Goal: Transaction & Acquisition: Obtain resource

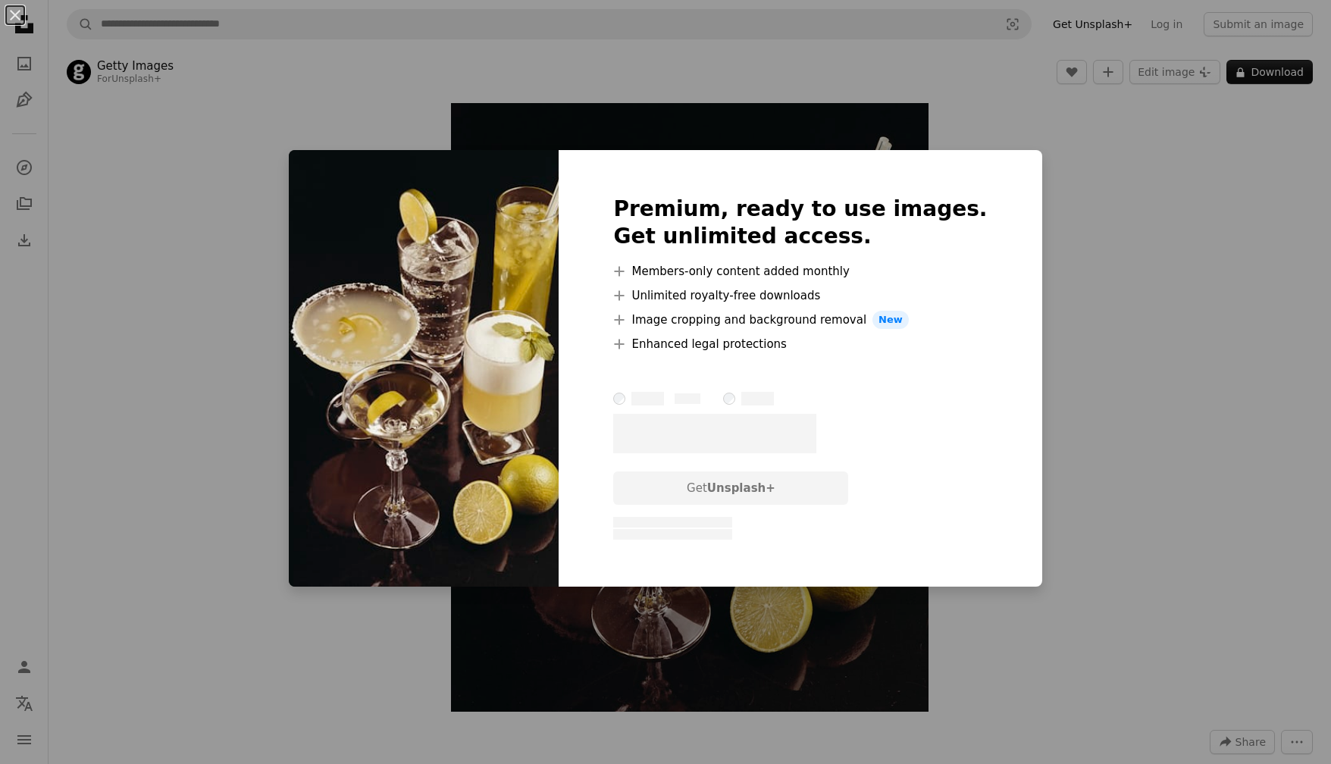
scroll to position [27, 0]
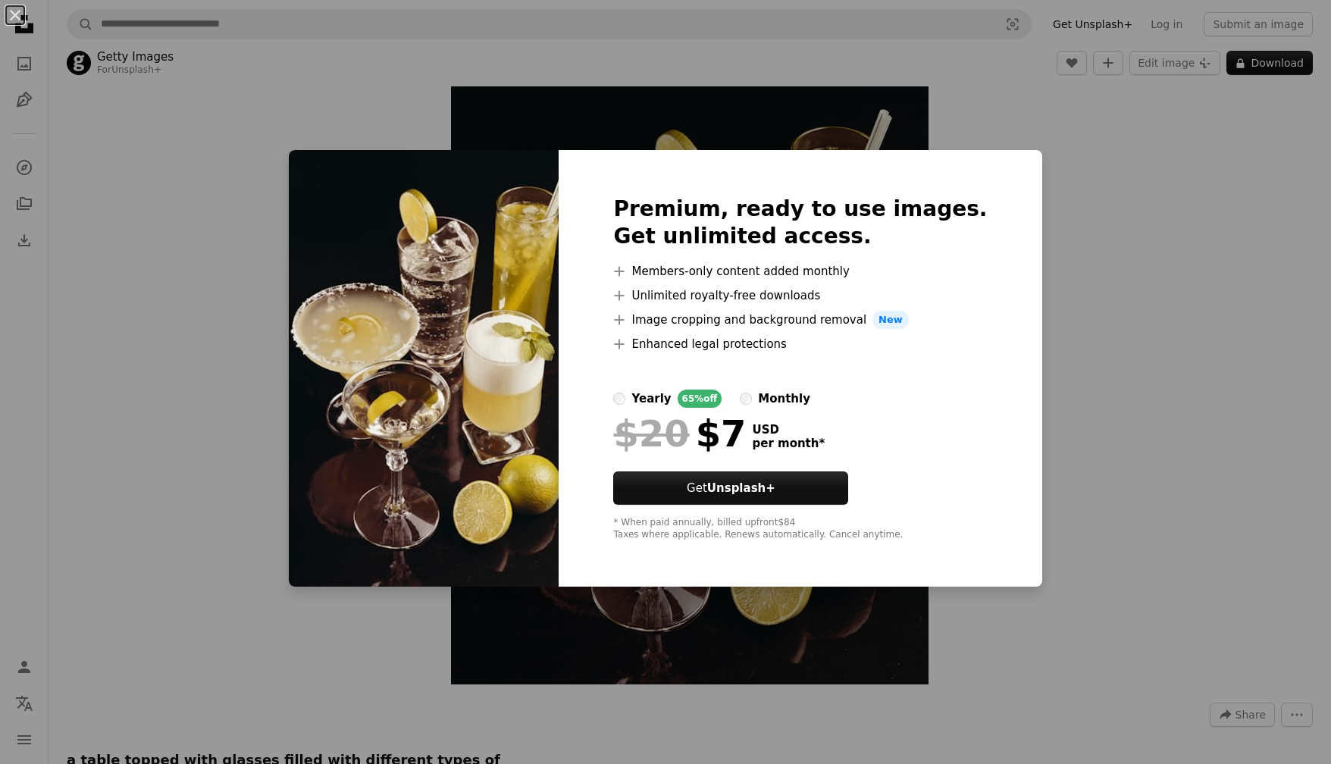
click at [1050, 228] on div "An X shape Premium, ready to use images. Get unlimited access. A plus sign Memb…" at bounding box center [665, 382] width 1331 height 764
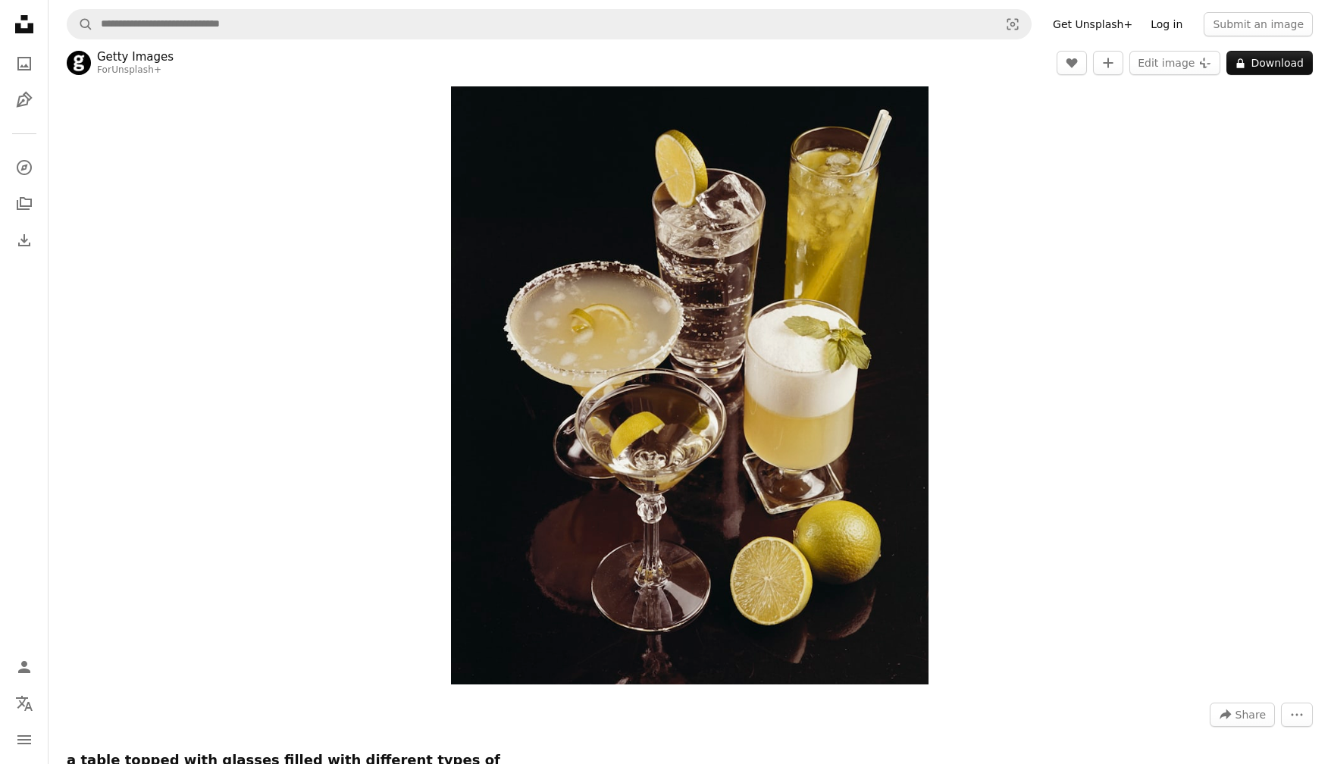
click at [1177, 25] on link "Log in" at bounding box center [1166, 24] width 50 height 24
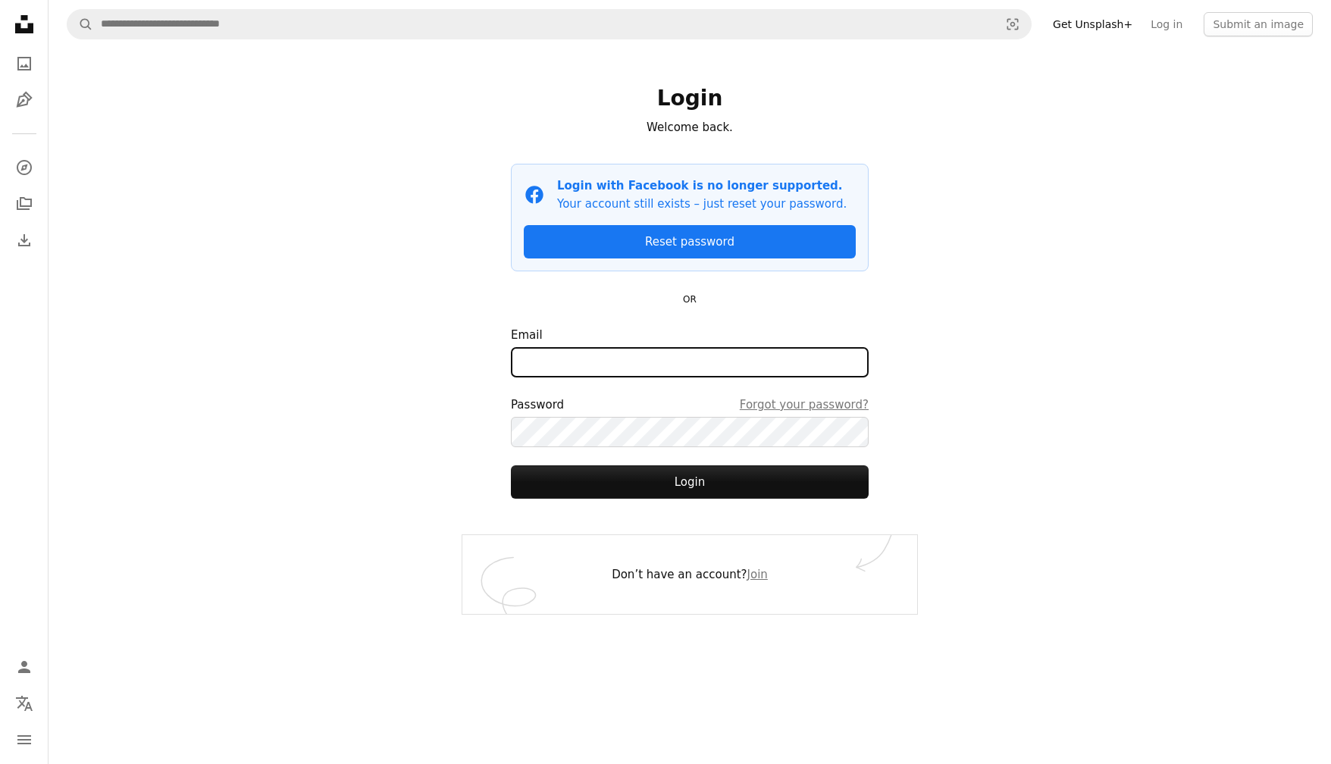
click at [690, 358] on input "Email" at bounding box center [690, 362] width 358 height 30
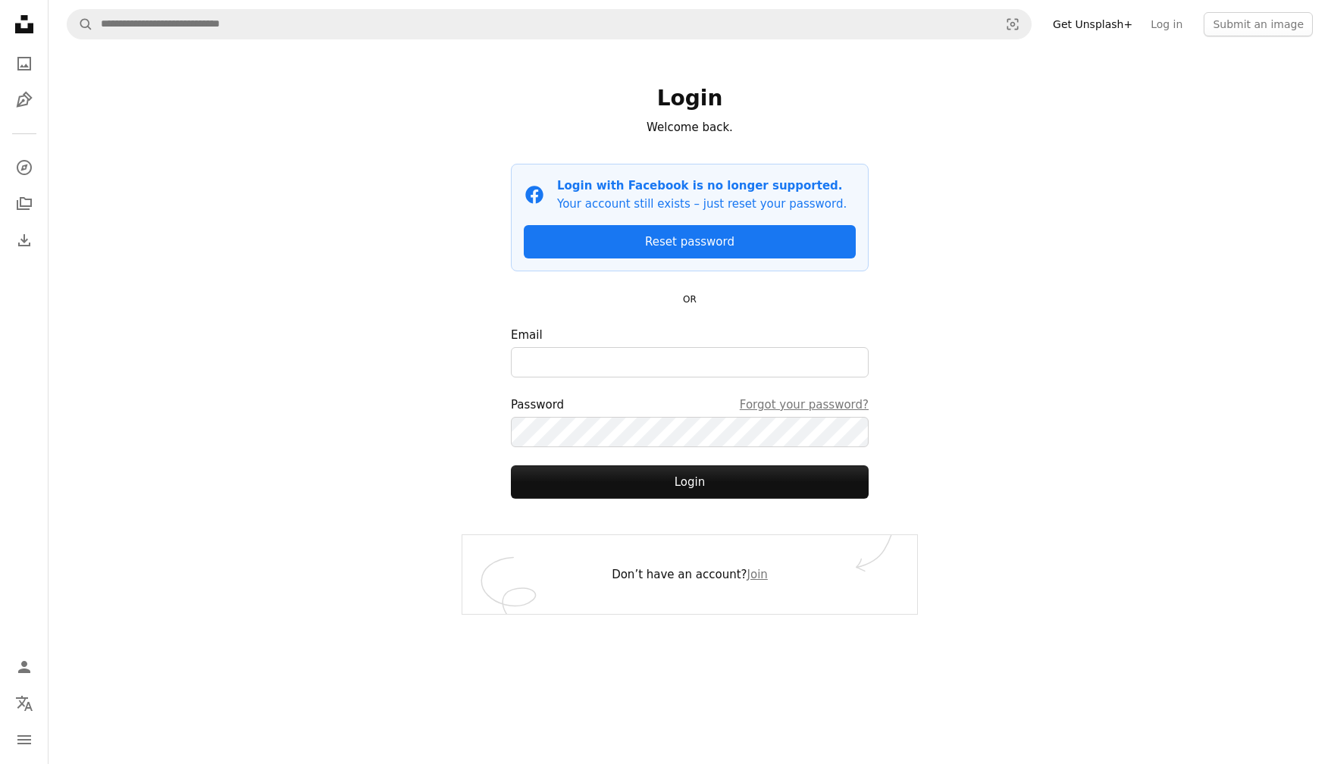
click at [980, 339] on div "A magnifying glass Visual search Get Unsplash+ Log in Submit an image Login Wel…" at bounding box center [689, 382] width 1282 height 764
click at [767, 377] on form "Email Password Forgot your password? Login" at bounding box center [690, 412] width 358 height 173
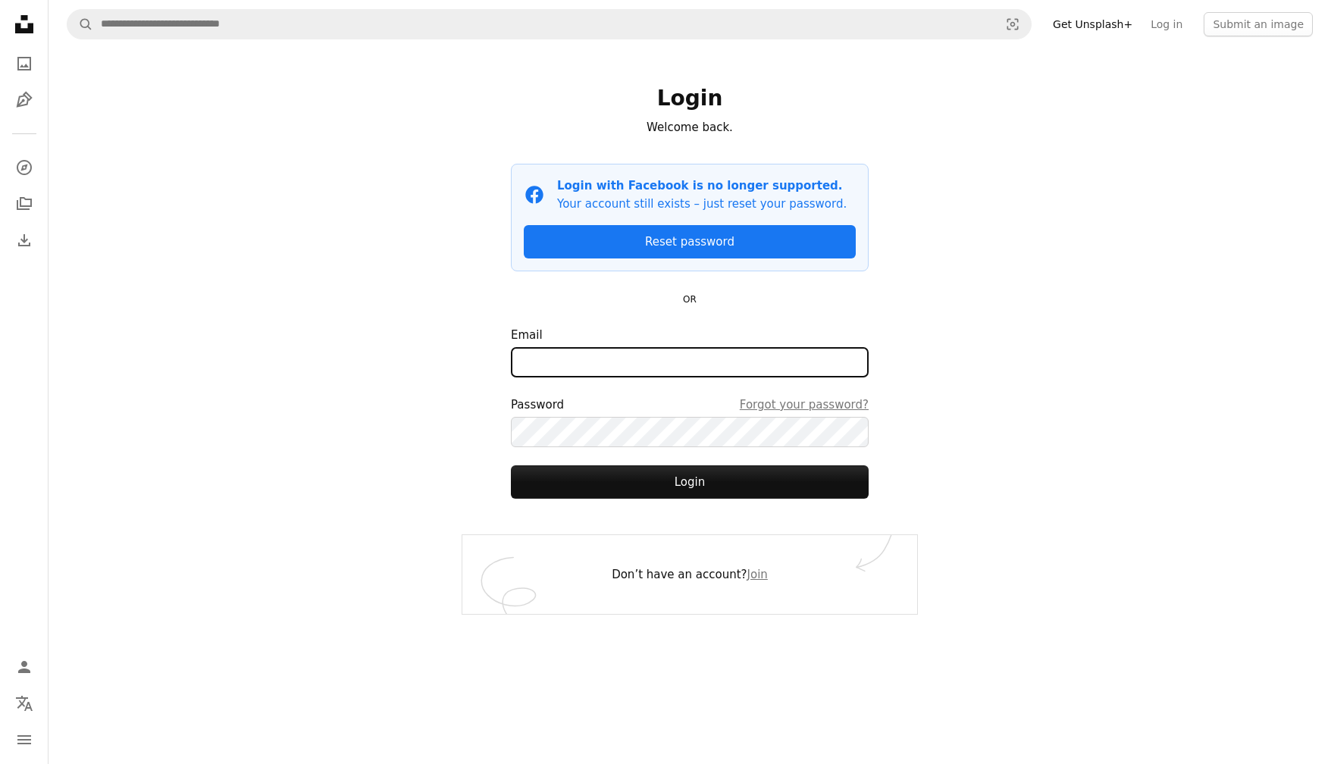
click at [767, 358] on input "Email" at bounding box center [690, 362] width 358 height 30
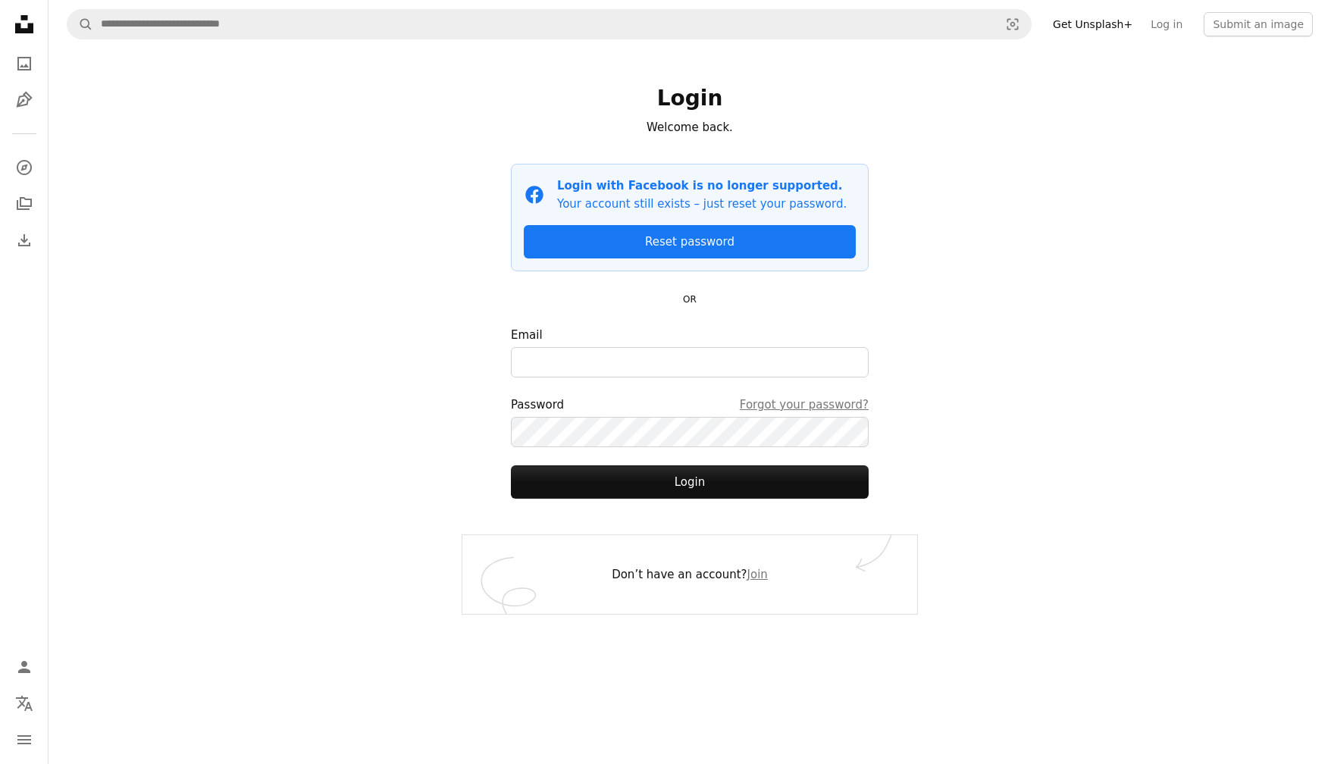
click at [909, 327] on div "Login Welcome back. Facebook icon Login with Facebook is no longer supported. Y…" at bounding box center [689, 291] width 455 height 486
click at [1094, 117] on div "A magnifying glass Visual search Get Unsplash+ Log in Submit an image Login Wel…" at bounding box center [689, 382] width 1282 height 764
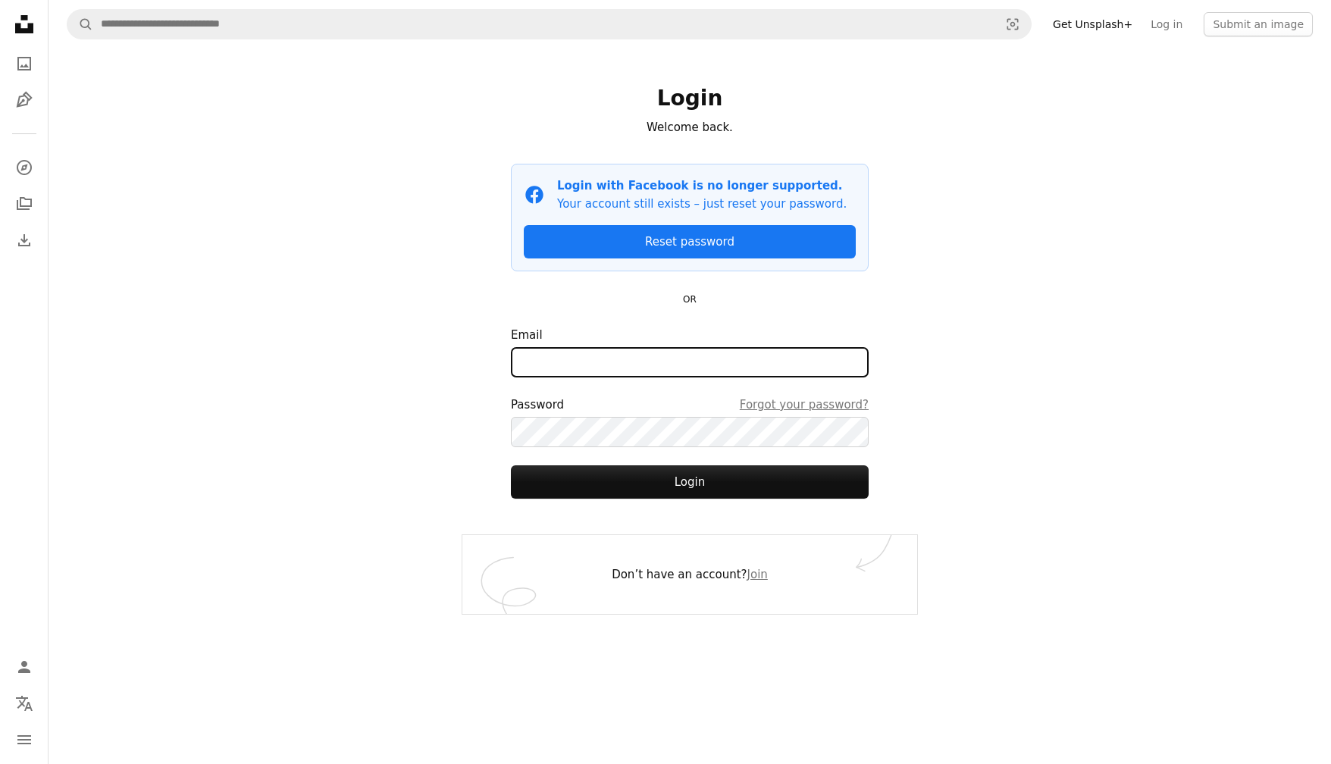
click at [759, 358] on input "Email" at bounding box center [690, 362] width 358 height 30
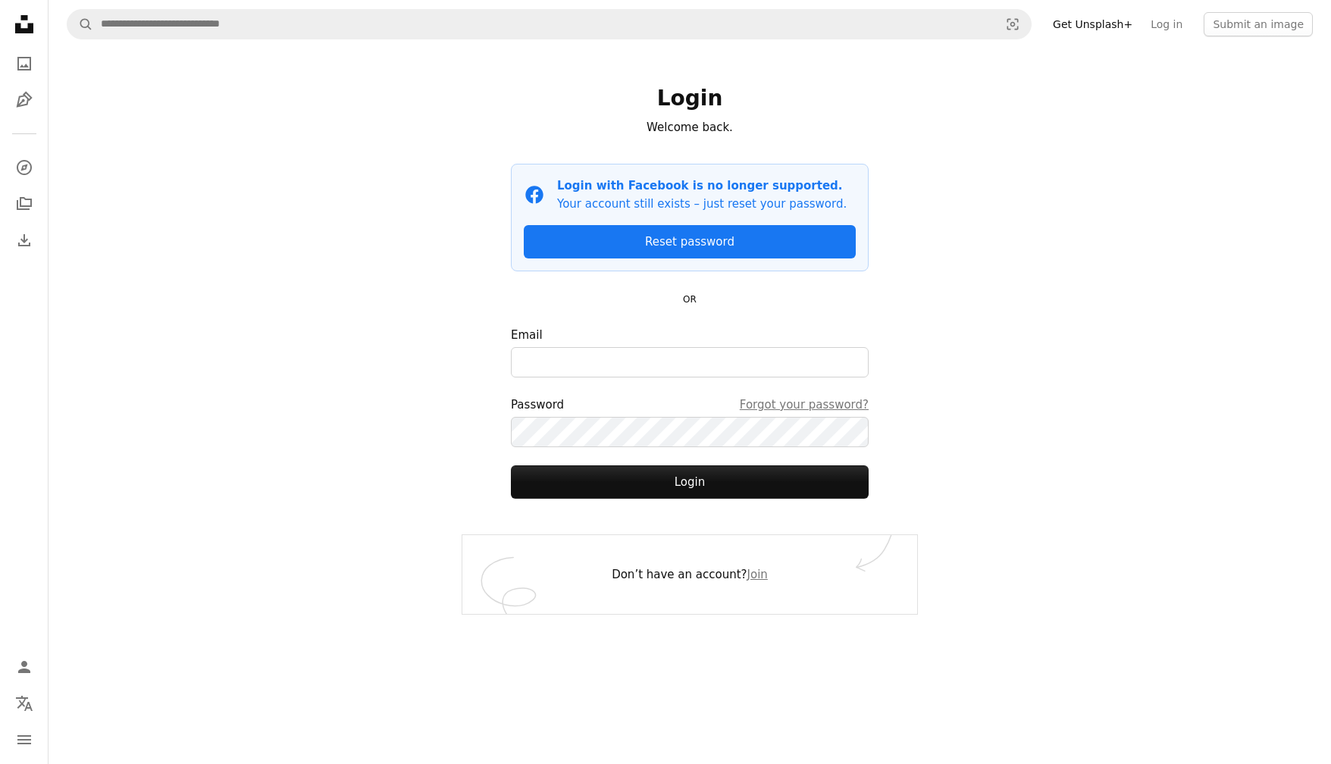
click at [965, 336] on div "A magnifying glass Visual search Get Unsplash+ Log in Submit an image Login Wel…" at bounding box center [689, 382] width 1282 height 764
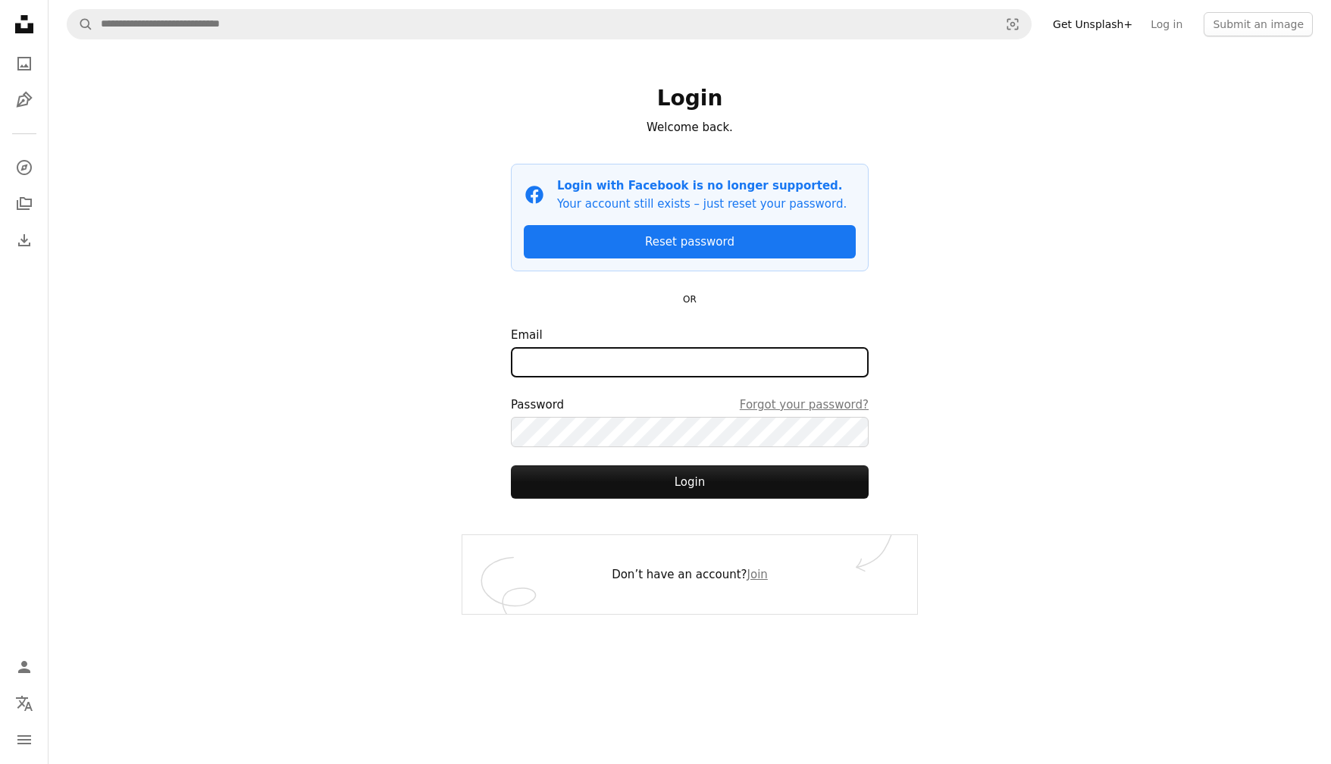
click at [730, 352] on input "Email" at bounding box center [690, 362] width 358 height 30
paste input "**********"
type input "**********"
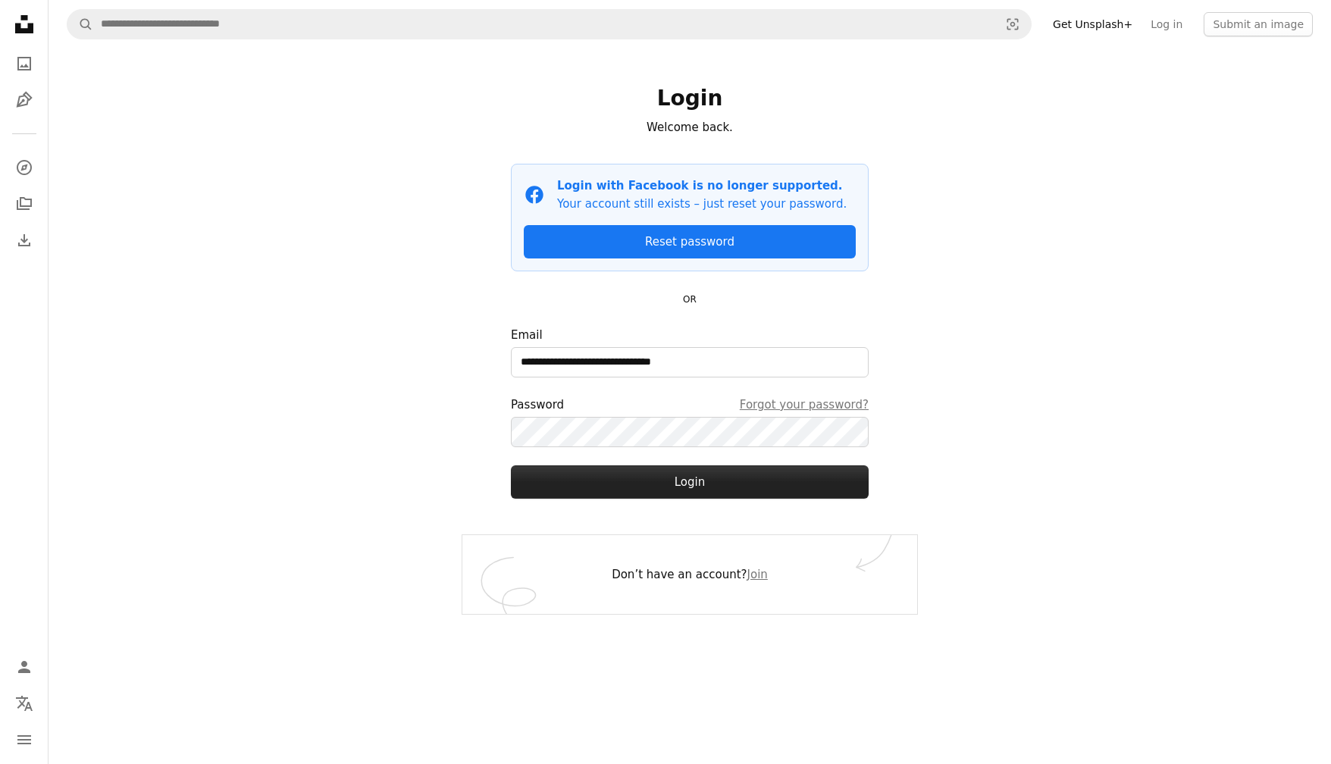
click at [764, 479] on button "Login" at bounding box center [690, 481] width 358 height 33
